Goal: Transaction & Acquisition: Purchase product/service

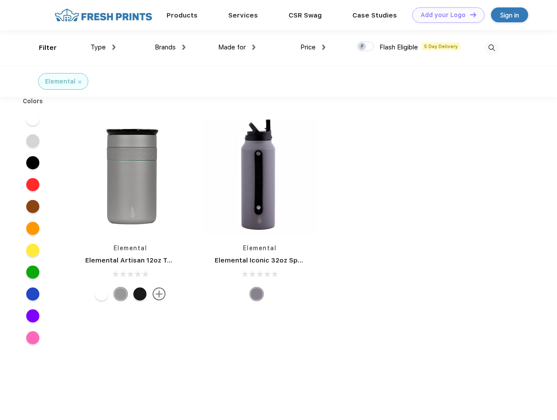
scroll to position [0, 0]
click at [445, 15] on link "Add your Logo Design Tool" at bounding box center [449, 14] width 72 height 15
click at [0, 0] on div "Design Tool" at bounding box center [0, 0] width 0 height 0
click at [469, 14] on link "Add your Logo Design Tool" at bounding box center [449, 14] width 72 height 15
click at [42, 48] on div "Filter" at bounding box center [48, 48] width 18 height 10
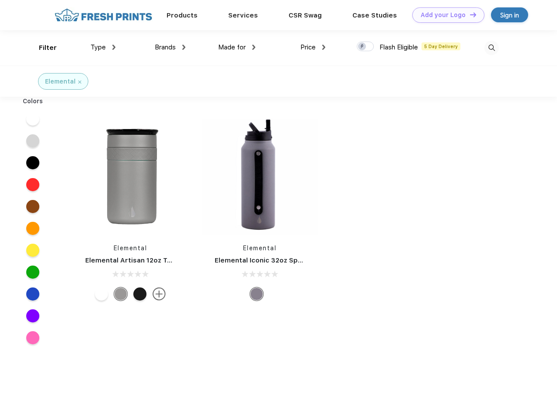
click at [103, 47] on span "Type" at bounding box center [98, 47] width 15 height 8
click at [170, 47] on span "Brands" at bounding box center [165, 47] width 21 height 8
click at [237, 47] on span "Made for" at bounding box center [232, 47] width 28 height 8
click at [313, 47] on span "Price" at bounding box center [308, 47] width 15 height 8
click at [366, 47] on div at bounding box center [365, 47] width 17 height 10
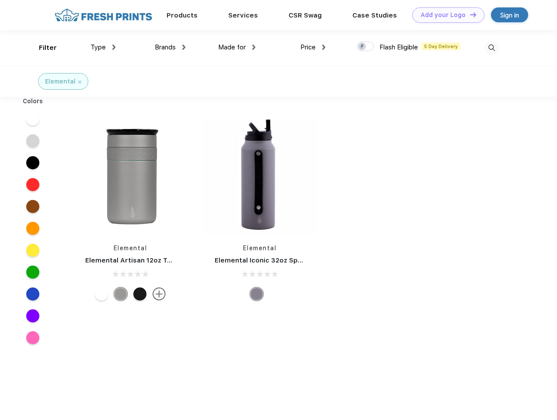
click at [363, 47] on input "checkbox" at bounding box center [360, 44] width 6 height 6
click at [492, 48] on img at bounding box center [492, 48] width 14 height 14
